Goal: Task Accomplishment & Management: Use online tool/utility

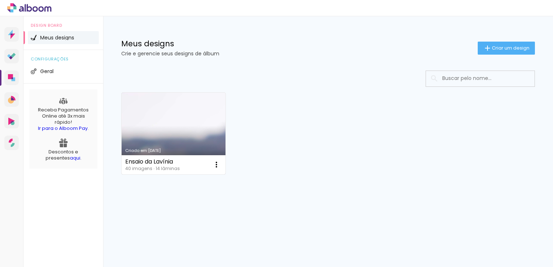
click at [195, 146] on link "Criado em [DATE]" at bounding box center [174, 134] width 104 height 82
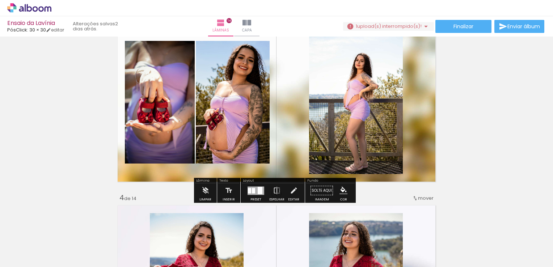
scroll to position [398, 0]
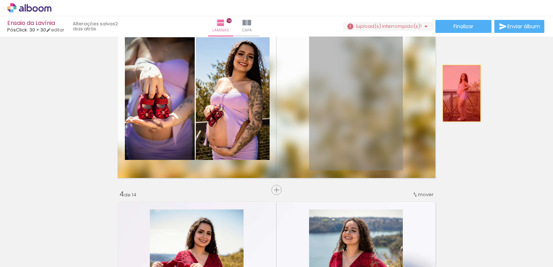
drag, startPoint x: 329, startPoint y: 105, endPoint x: 453, endPoint y: 94, distance: 123.9
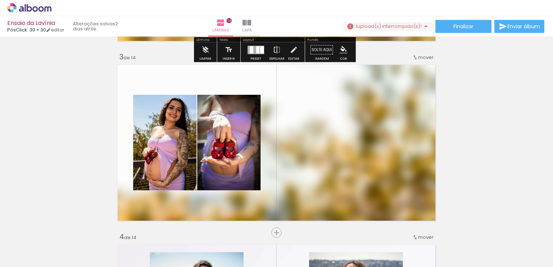
scroll to position [435, 0]
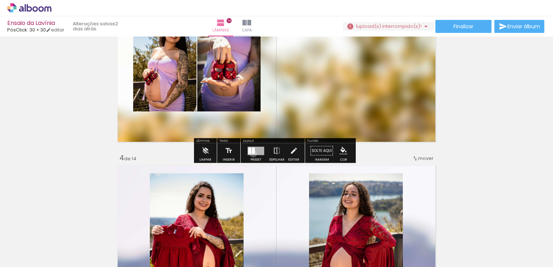
click at [252, 154] on div at bounding box center [253, 150] width 3 height 7
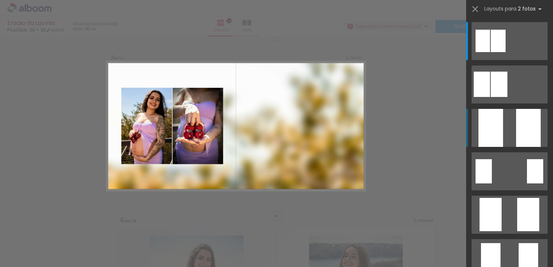
scroll to position [369, 0]
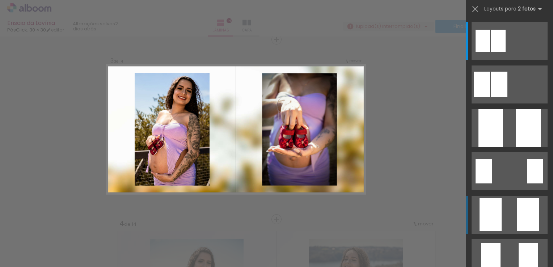
click at [500, 217] on quentale-layouter at bounding box center [510, 215] width 76 height 38
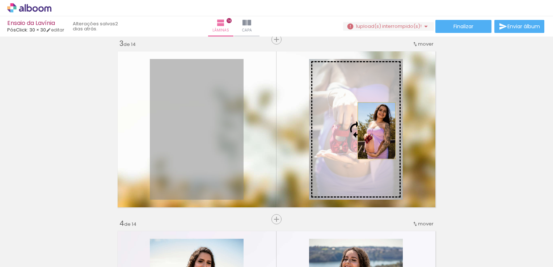
drag, startPoint x: 216, startPoint y: 125, endPoint x: 372, endPoint y: 130, distance: 156.2
click at [0, 0] on slot at bounding box center [0, 0] width 0 height 0
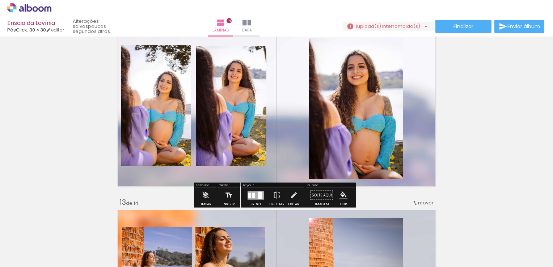
scroll to position [1999, 0]
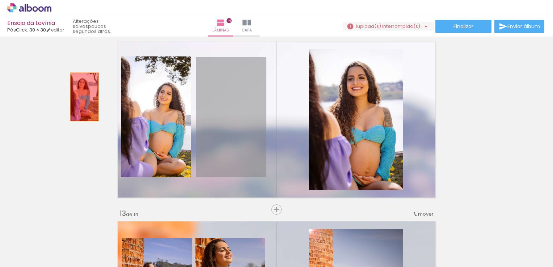
drag, startPoint x: 256, startPoint y: 104, endPoint x: 106, endPoint y: 89, distance: 150.4
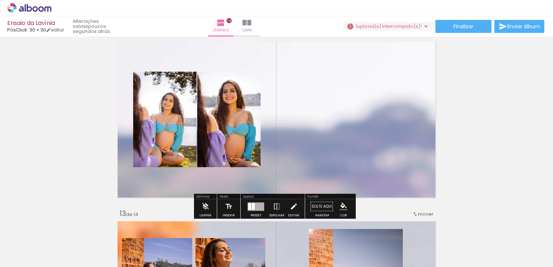
click at [248, 210] on div at bounding box center [256, 206] width 17 height 8
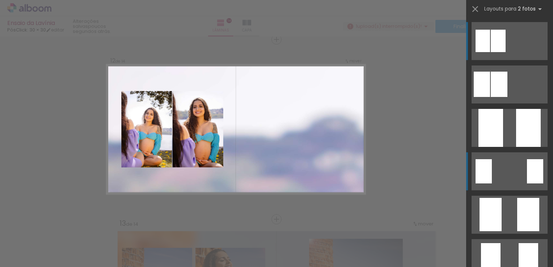
scroll to position [1989, 0]
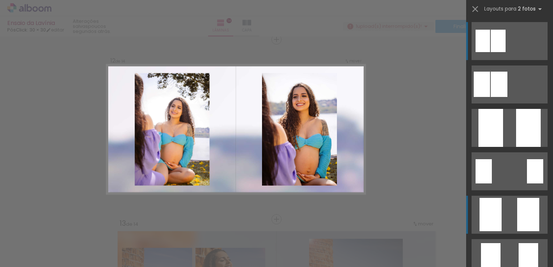
click at [497, 202] on div at bounding box center [491, 214] width 22 height 33
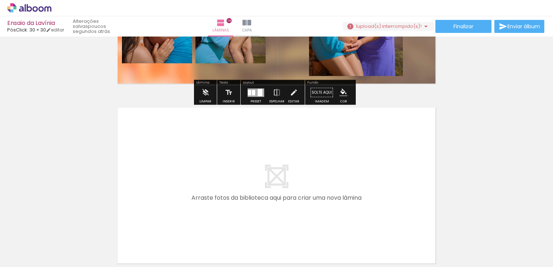
scroll to position [2470, 0]
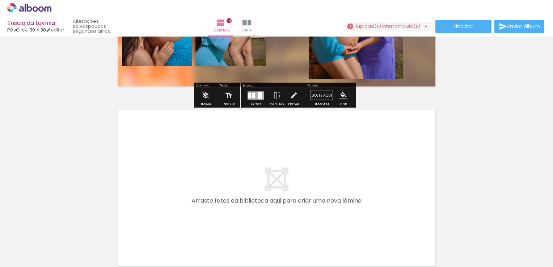
click at [423, 28] on iron-icon at bounding box center [426, 26] width 9 height 9
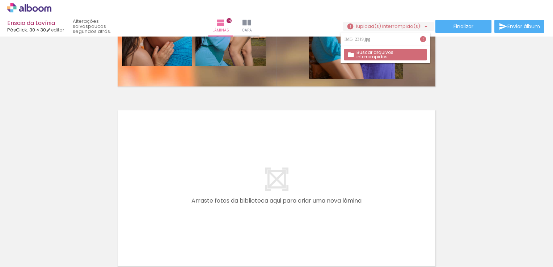
click at [371, 39] on div "IMG_2319.jpg" at bounding box center [358, 39] width 28 height 4
click at [0, 0] on slot "Buscar arquivos interrompidos" at bounding box center [0, 0] width 0 height 0
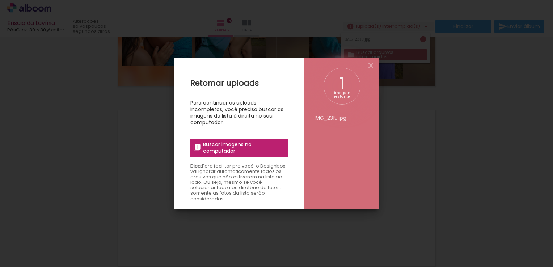
click at [0, 0] on span "Buscar imagens no computador" at bounding box center [0, 0] width 0 height 0
click at [0, 0] on input "file" at bounding box center [0, 0] width 0 height 0
click at [0, 0] on div "imagem restante" at bounding box center [0, 0] width 0 height 0
click at [0, 0] on iron-icon at bounding box center [0, 0] width 0 height 0
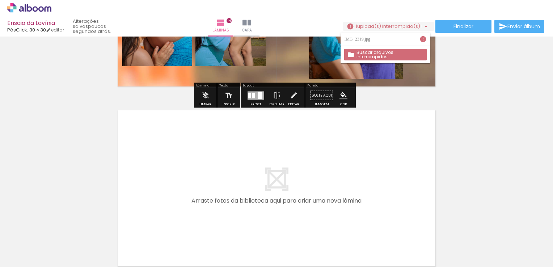
click at [372, 40] on div "IMG_2319.jpg" at bounding box center [358, 39] width 28 height 4
click at [364, 41] on div "IMG_2319.jpg" at bounding box center [358, 39] width 28 height 4
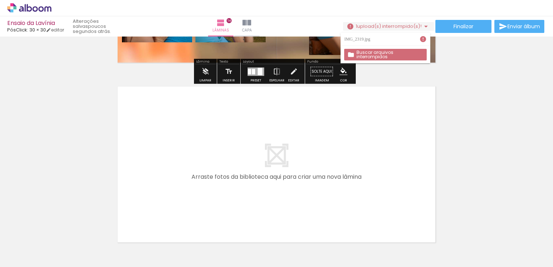
scroll to position [2506, 0]
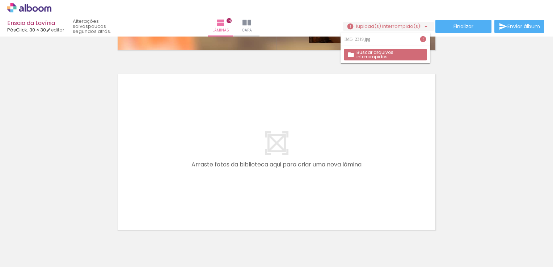
click at [0, 0] on input "Todas as fotos" at bounding box center [0, 0] width 0 height 0
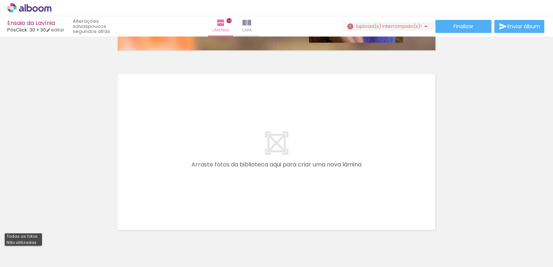
click at [0, 0] on paper-item "Não utilizadas" at bounding box center [0, 0] width 0 height 0
type input "Não utilizadas"
click at [60, 230] on iron-icon at bounding box center [57, 229] width 8 height 8
click at [0, 0] on span "Adicionar Fotos" at bounding box center [0, 0] width 0 height 0
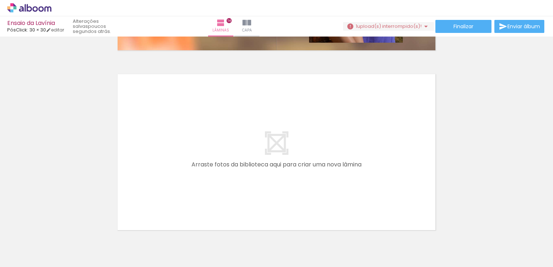
click at [0, 0] on input "file" at bounding box center [0, 0] width 0 height 0
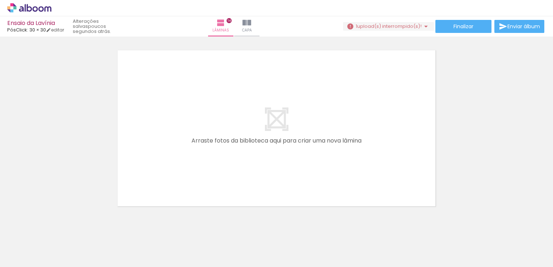
scroll to position [2542, 0]
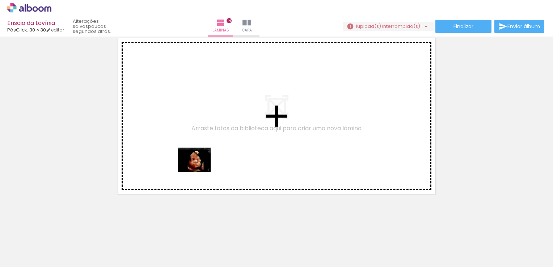
drag, startPoint x: 76, startPoint y: 241, endPoint x: 200, endPoint y: 169, distance: 143.3
click at [200, 169] on quentale-workspace at bounding box center [276, 133] width 553 height 267
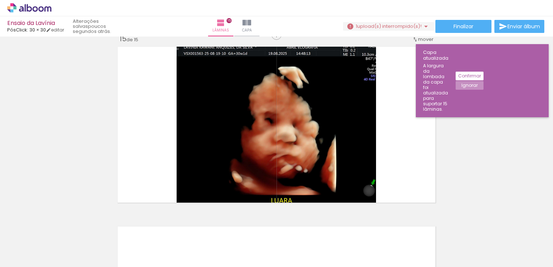
scroll to position [2529, 0]
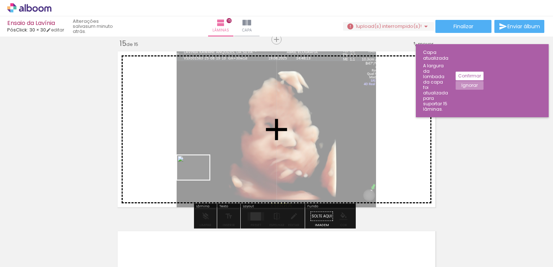
drag, startPoint x: 87, startPoint y: 244, endPoint x: 199, endPoint y: 177, distance: 130.6
click at [199, 177] on quentale-workspace at bounding box center [276, 133] width 553 height 267
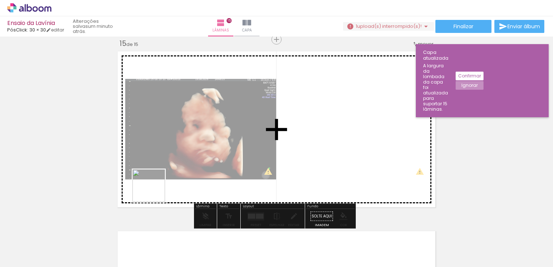
drag, startPoint x: 82, startPoint y: 248, endPoint x: 171, endPoint y: 179, distance: 112.5
click at [176, 175] on quentale-workspace at bounding box center [276, 133] width 553 height 267
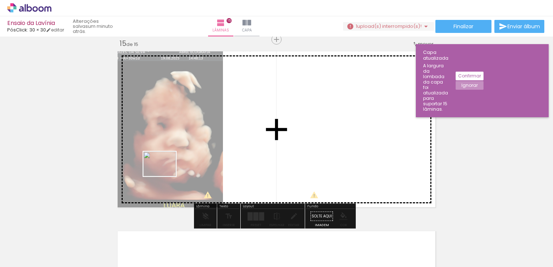
drag, startPoint x: 112, startPoint y: 243, endPoint x: 165, endPoint y: 173, distance: 87.5
click at [165, 173] on quentale-workspace at bounding box center [276, 133] width 553 height 267
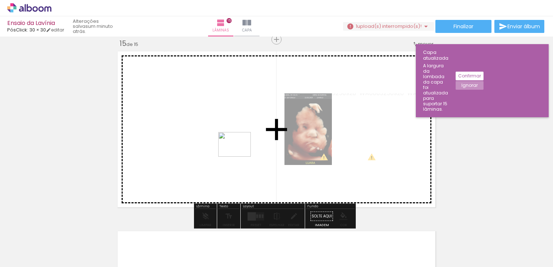
drag, startPoint x: 154, startPoint y: 203, endPoint x: 241, endPoint y: 152, distance: 101.1
click at [240, 154] on quentale-workspace at bounding box center [276, 133] width 553 height 267
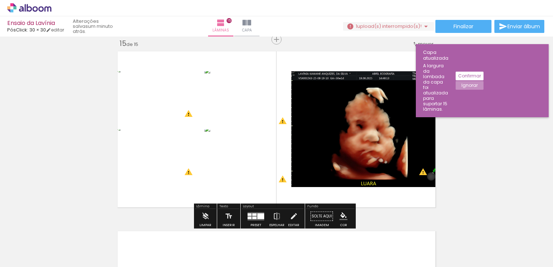
click at [0, 0] on slot "Confirmar" at bounding box center [0, 0] width 0 height 0
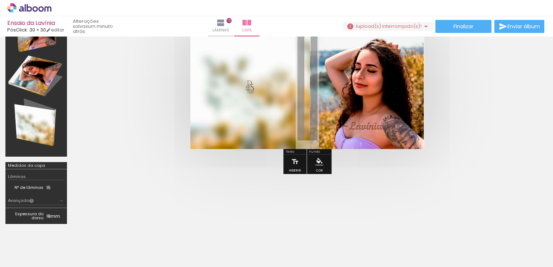
scroll to position [42, 0]
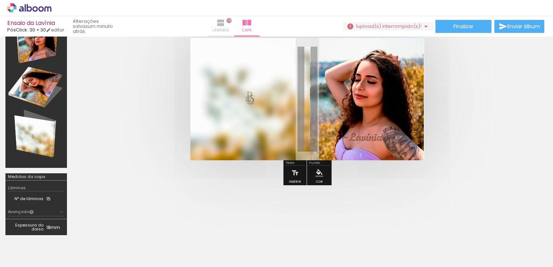
click at [0, 0] on slot "Lâminas 15" at bounding box center [0, 0] width 0 height 0
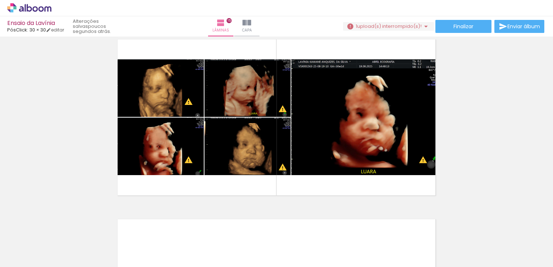
scroll to position [2541, 0]
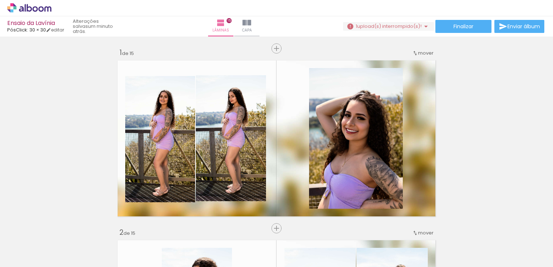
scroll to position [2541, 0]
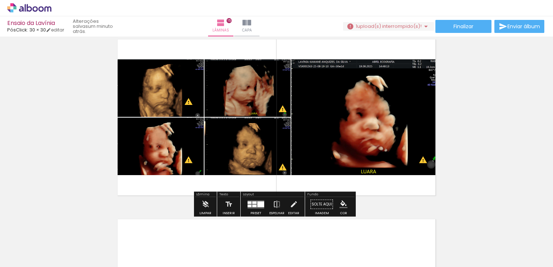
click at [251, 208] on quentale-layouter at bounding box center [256, 204] width 17 height 8
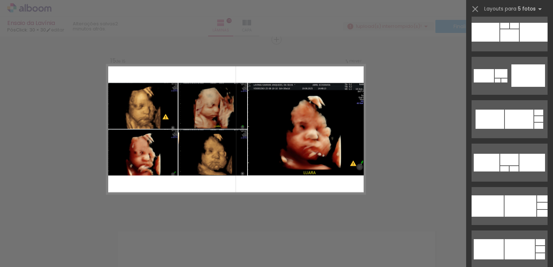
scroll to position [0, 0]
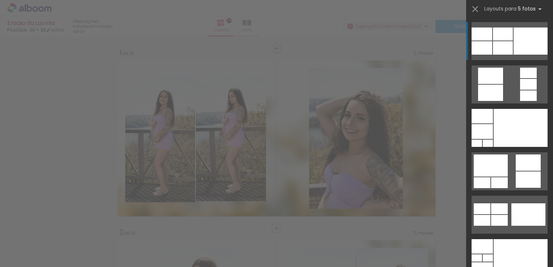
scroll to position [2529, 0]
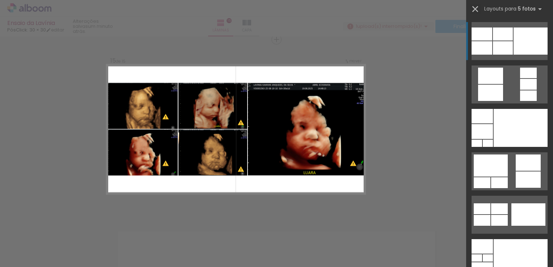
click at [477, 7] on iron-icon at bounding box center [475, 9] width 10 height 10
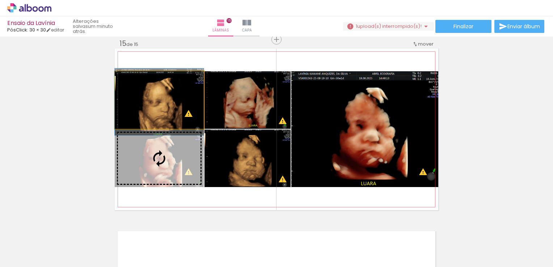
drag, startPoint x: 151, startPoint y: 128, endPoint x: 92, endPoint y: 125, distance: 58.7
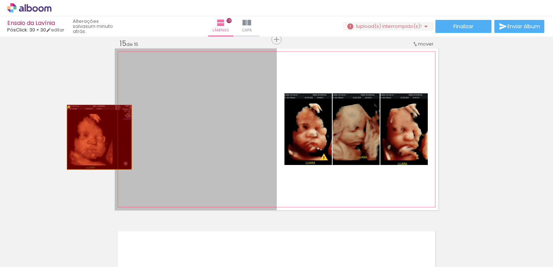
drag, startPoint x: 149, startPoint y: 128, endPoint x: 51, endPoint y: 140, distance: 98.9
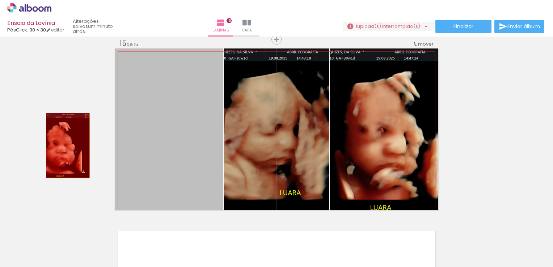
drag, startPoint x: 135, startPoint y: 137, endPoint x: 64, endPoint y: 146, distance: 71.5
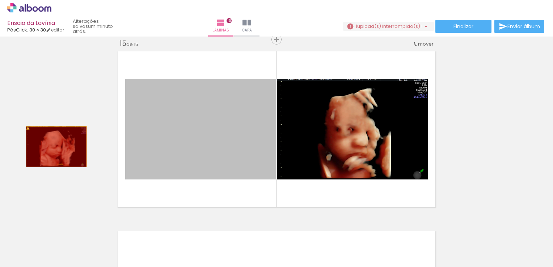
drag, startPoint x: 154, startPoint y: 146, endPoint x: 67, endPoint y: 143, distance: 86.2
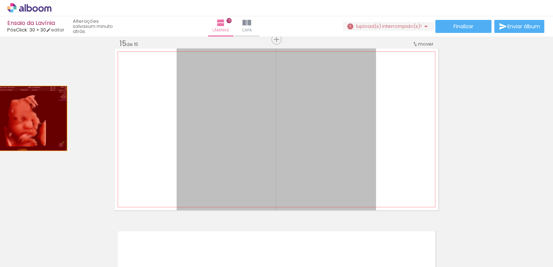
drag, startPoint x: 227, startPoint y: 142, endPoint x: 5, endPoint y: 118, distance: 224.0
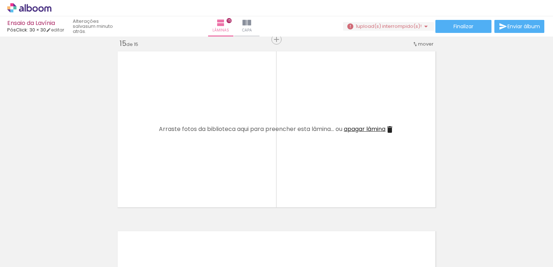
click at [58, 233] on paper-icon-button at bounding box center [56, 228] width 9 height 9
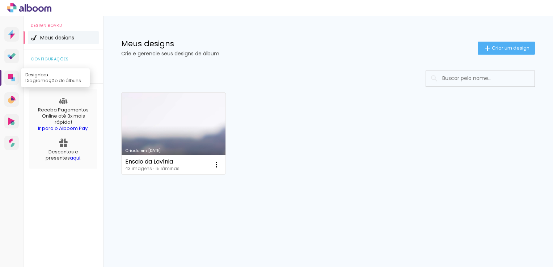
click at [12, 80] on icon at bounding box center [14, 80] width 4 height 4
click at [191, 164] on div "Ensaio da Lavínia 43 imagens ∙ 15 lâminas Abrir Fazer uma cópia Excluir" at bounding box center [174, 164] width 104 height 19
click at [192, 141] on link "Criado em [DATE]" at bounding box center [174, 134] width 104 height 82
